Goal: Task Accomplishment & Management: Use online tool/utility

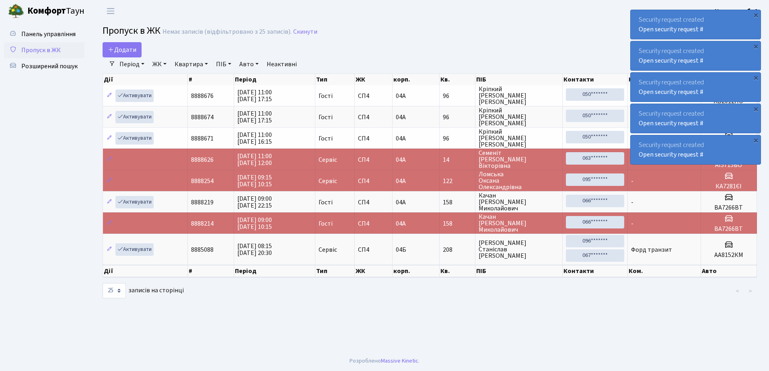
select select "25"
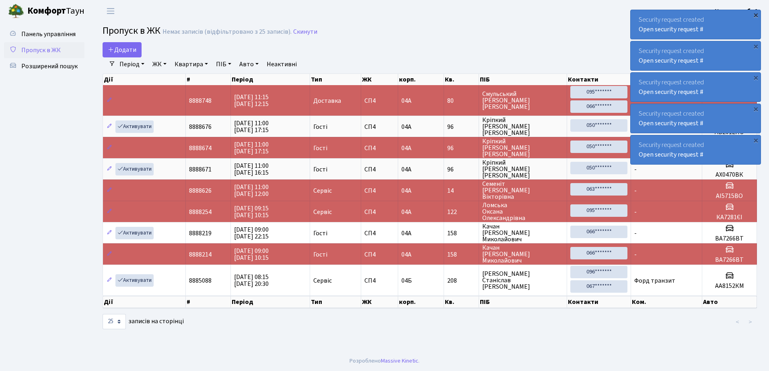
click at [756, 14] on div "×" at bounding box center [755, 15] width 8 height 8
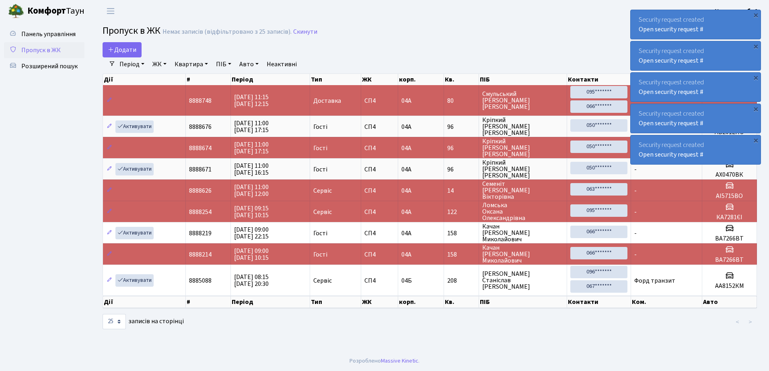
click at [756, 14] on div "×" at bounding box center [755, 15] width 8 height 8
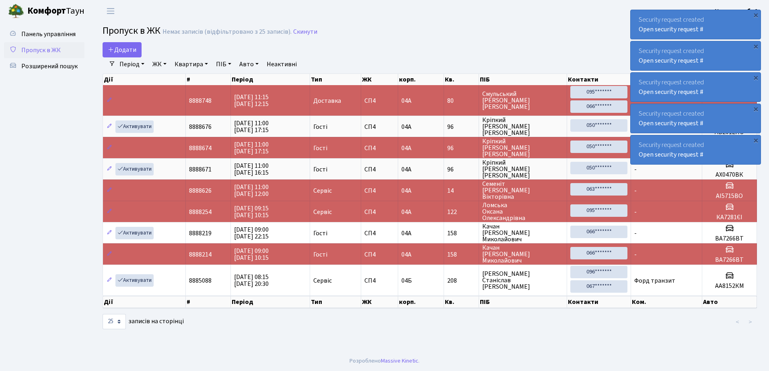
click at [756, 14] on div "×" at bounding box center [755, 15] width 8 height 8
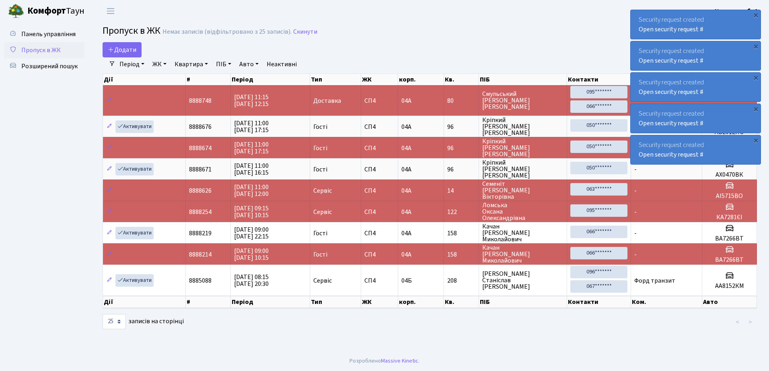
click at [756, 14] on div "×" at bounding box center [755, 15] width 8 height 8
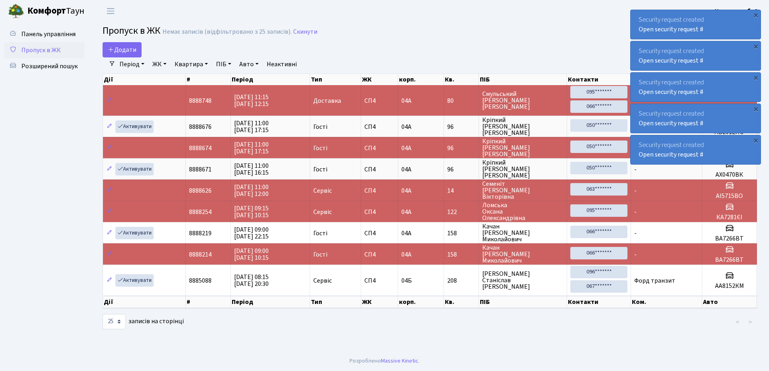
click at [756, 14] on div "×" at bounding box center [755, 15] width 8 height 8
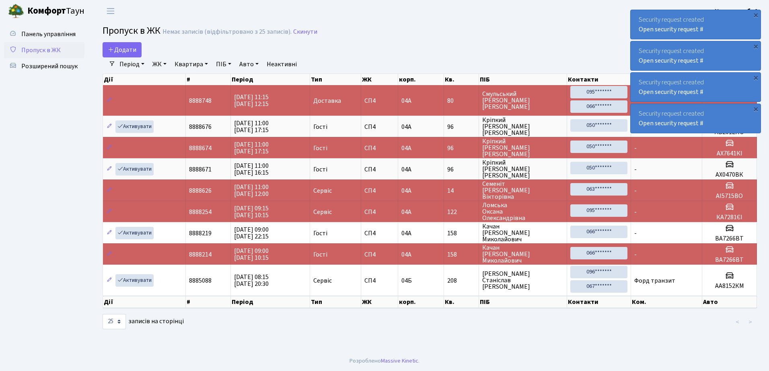
click at [756, 14] on div "×" at bounding box center [755, 15] width 8 height 8
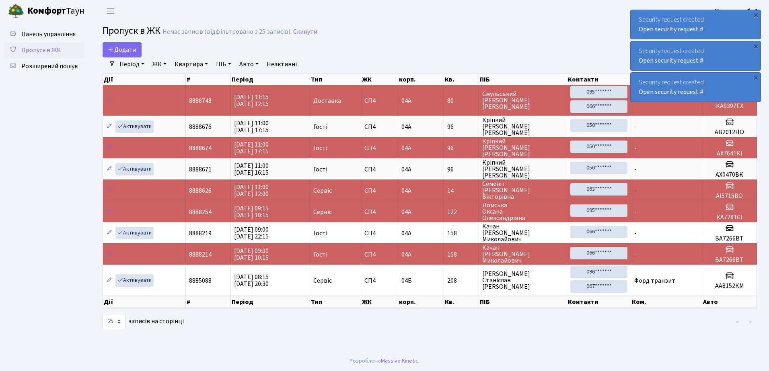
click at [756, 14] on div "×" at bounding box center [755, 15] width 8 height 8
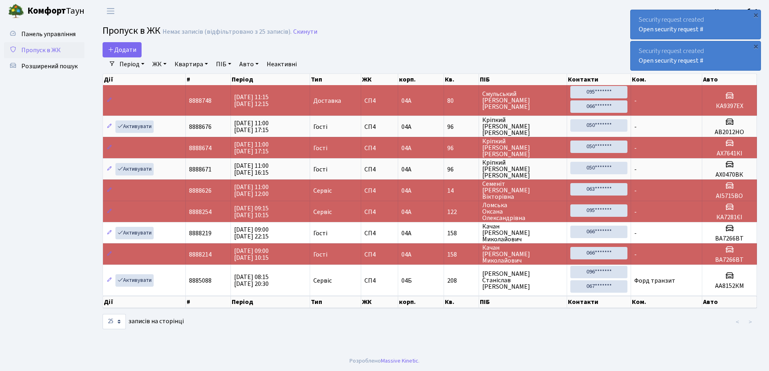
click at [756, 14] on div "×" at bounding box center [755, 15] width 8 height 8
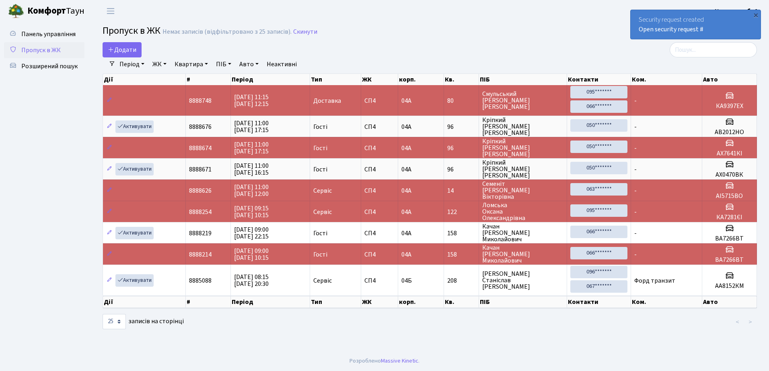
click at [756, 14] on div "×" at bounding box center [755, 15] width 8 height 8
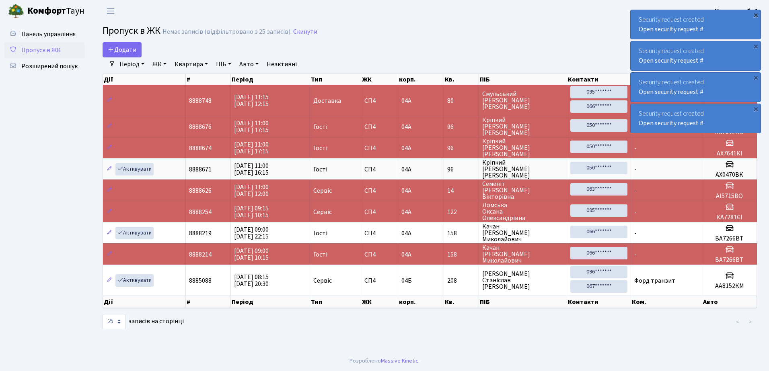
click at [756, 14] on div "×" at bounding box center [755, 15] width 8 height 8
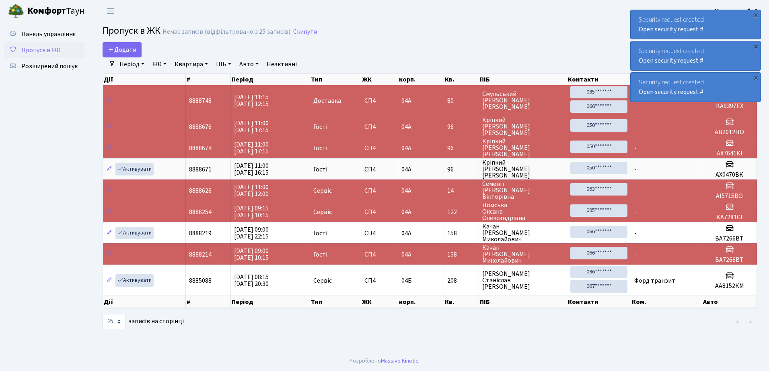
click at [756, 14] on div "×" at bounding box center [755, 15] width 8 height 8
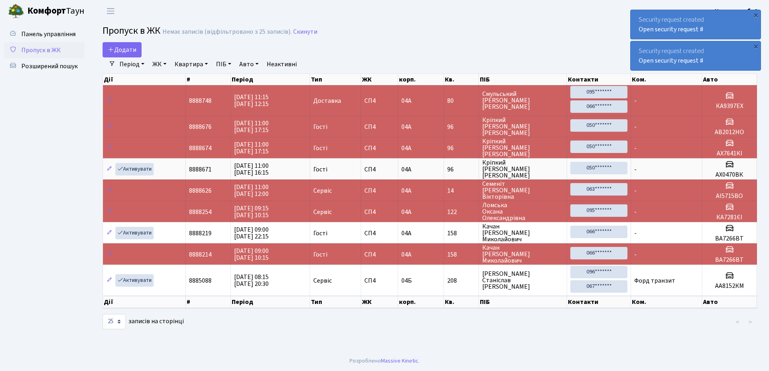
click at [756, 14] on div "×" at bounding box center [755, 15] width 8 height 8
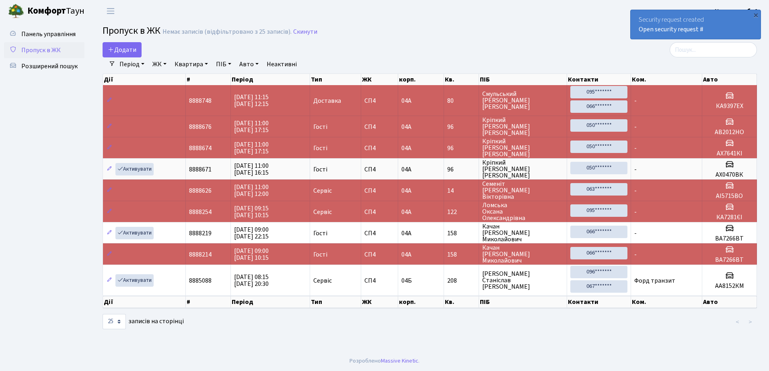
click at [756, 14] on div "×" at bounding box center [755, 15] width 8 height 8
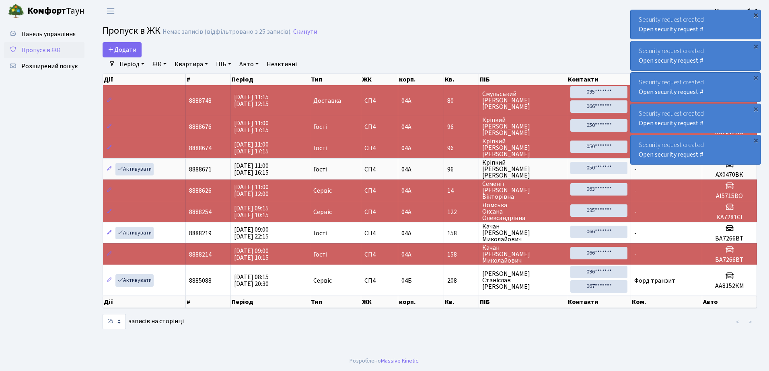
click at [756, 15] on div "×" at bounding box center [755, 15] width 8 height 8
click at [755, 15] on div "×" at bounding box center [755, 15] width 8 height 8
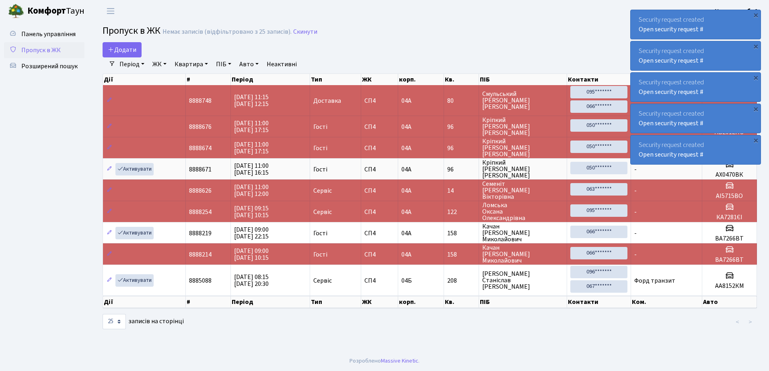
click at [755, 15] on div "×" at bounding box center [755, 15] width 8 height 8
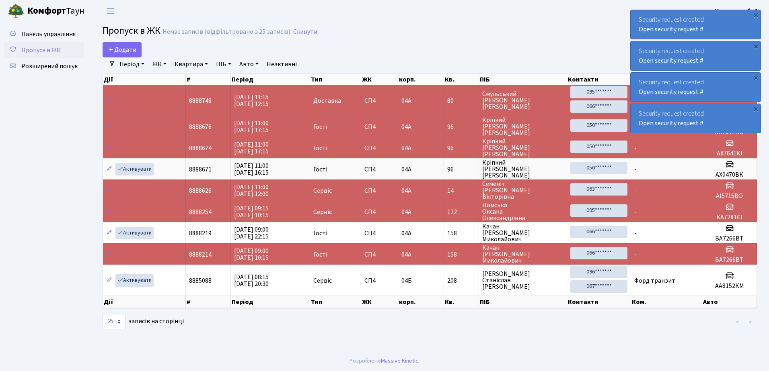
click at [755, 15] on div "×" at bounding box center [755, 15] width 8 height 8
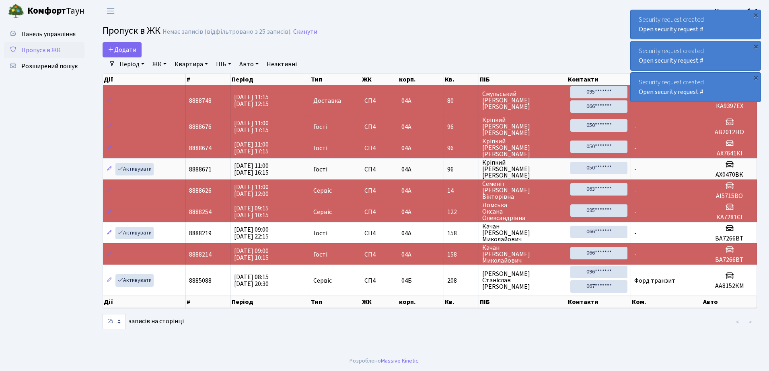
click at [755, 15] on div "×" at bounding box center [755, 15] width 8 height 8
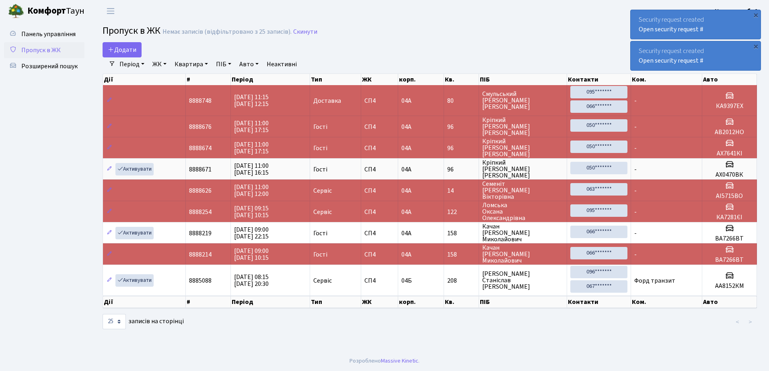
click at [755, 15] on div "×" at bounding box center [755, 15] width 8 height 8
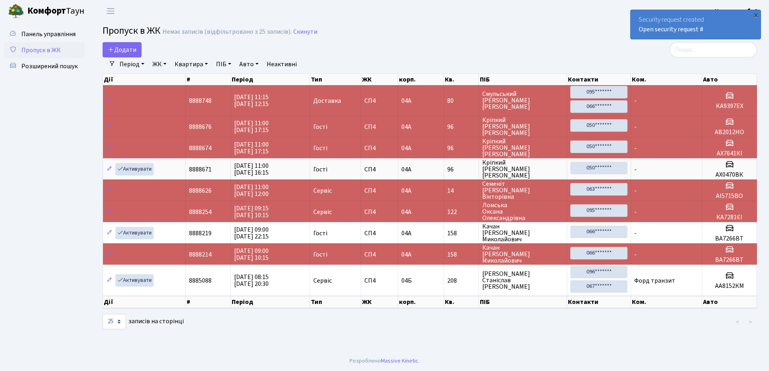
click at [755, 15] on div "×" at bounding box center [755, 15] width 8 height 8
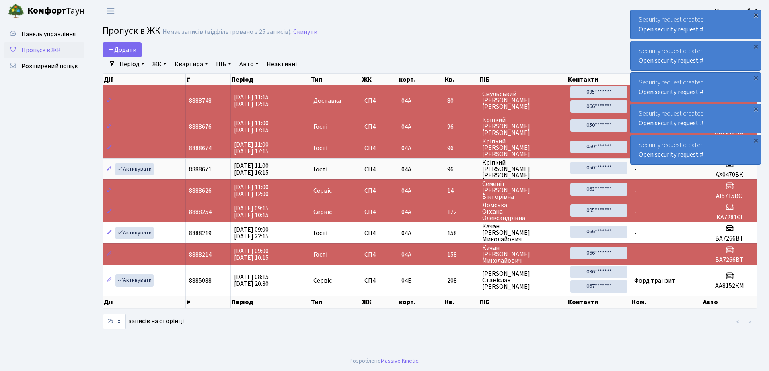
click at [755, 14] on div "×" at bounding box center [755, 15] width 8 height 8
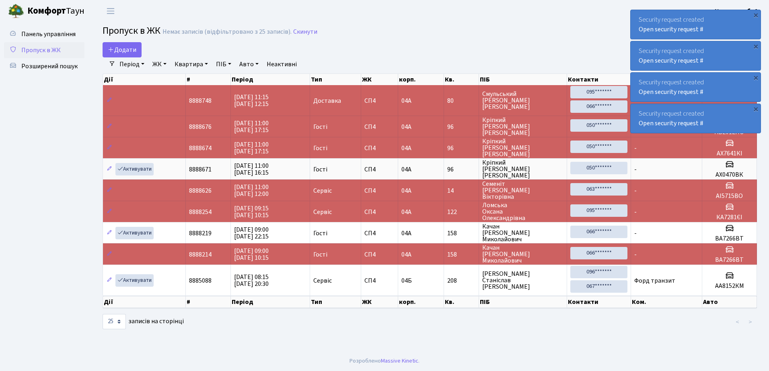
click at [755, 14] on div "×" at bounding box center [755, 15] width 8 height 8
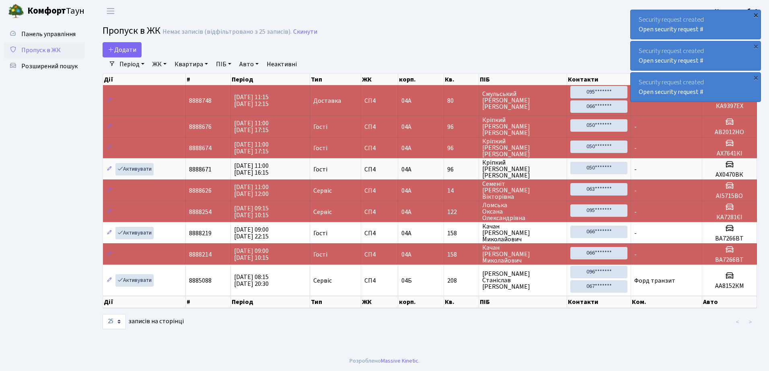
click at [755, 14] on div "×" at bounding box center [755, 15] width 8 height 8
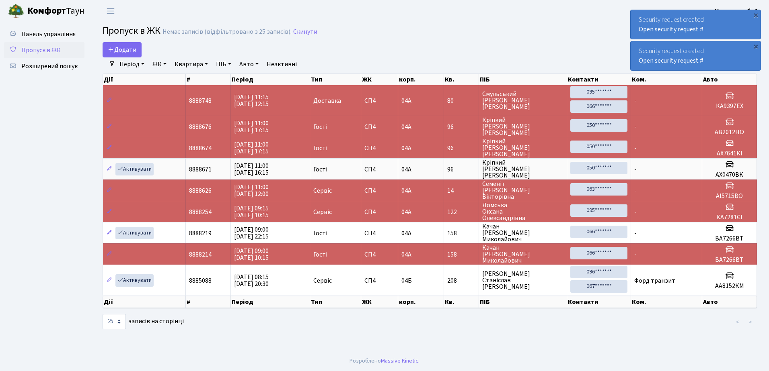
click at [755, 14] on div "×" at bounding box center [755, 15] width 8 height 8
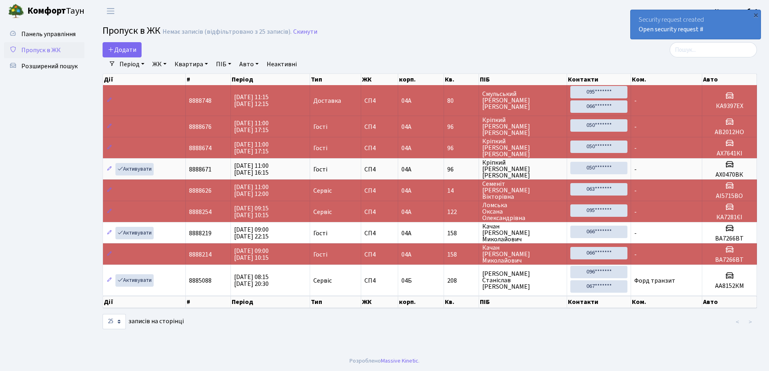
click at [755, 14] on div "×" at bounding box center [755, 15] width 8 height 8
